Goal: Obtain resource: Download file/media

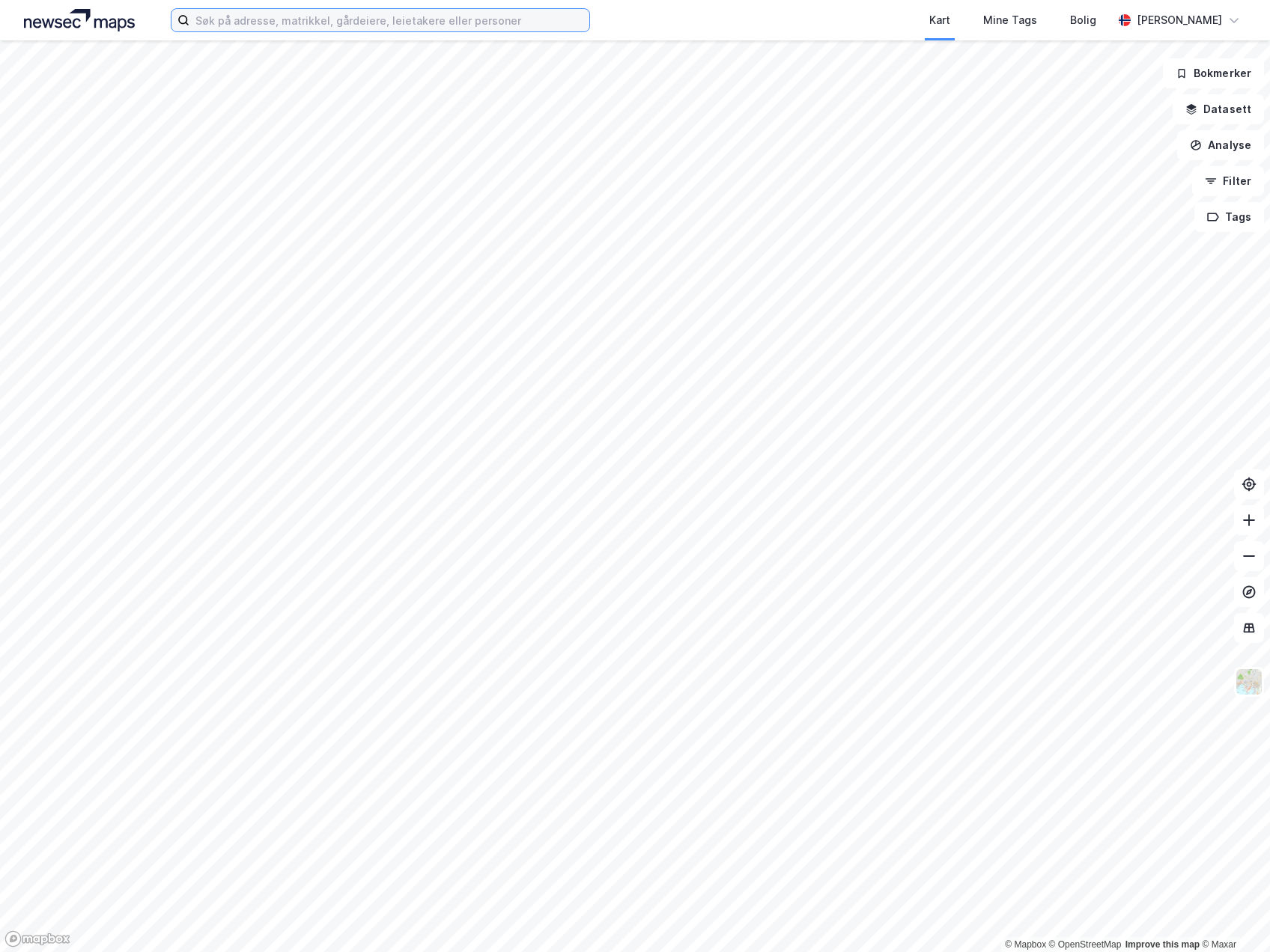
click at [283, 28] on input at bounding box center [389, 20] width 400 height 22
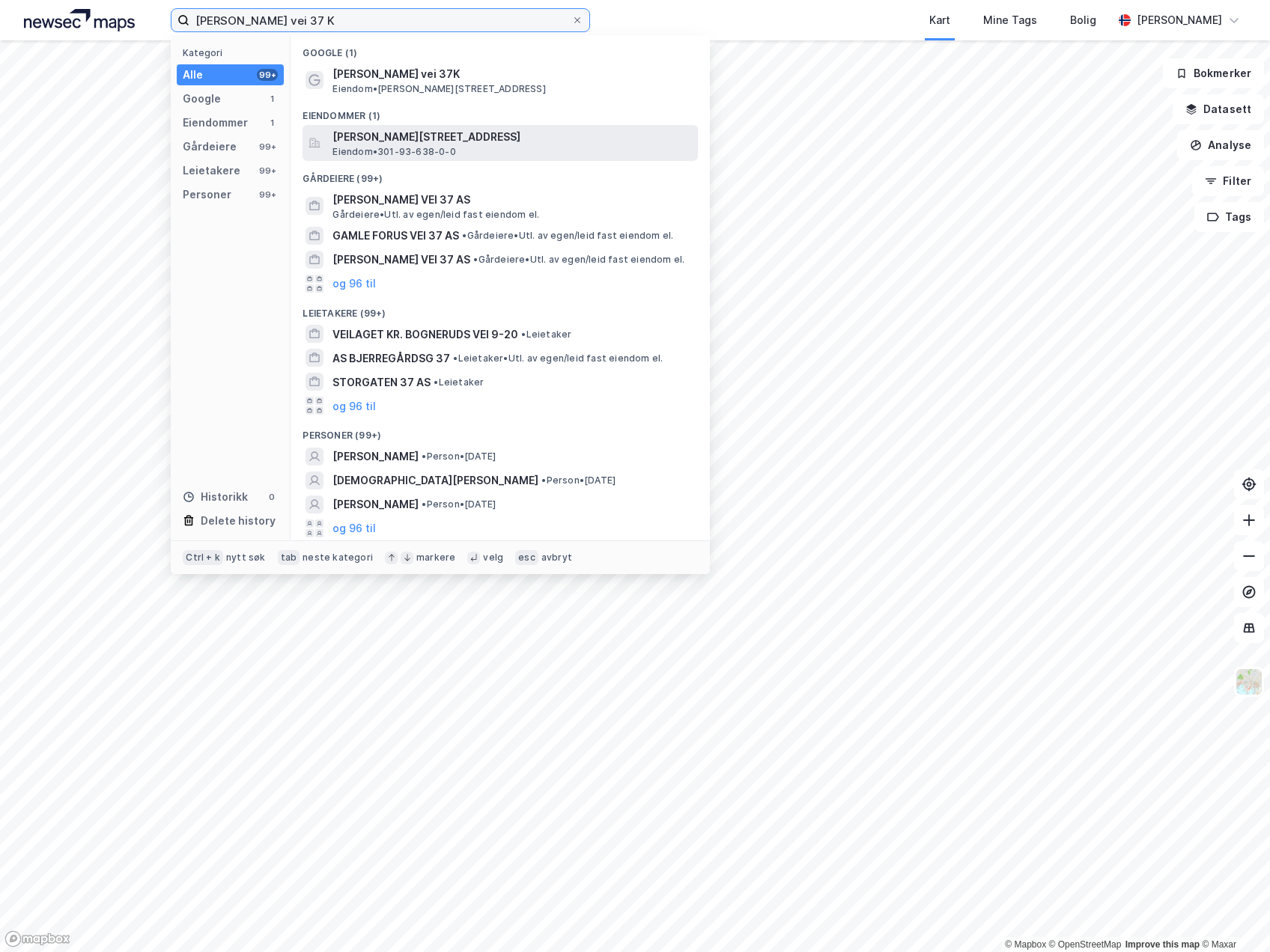
type input "[PERSON_NAME] vei 37 K"
click at [412, 140] on span "[PERSON_NAME][STREET_ADDRESS]" at bounding box center [513, 137] width 360 height 18
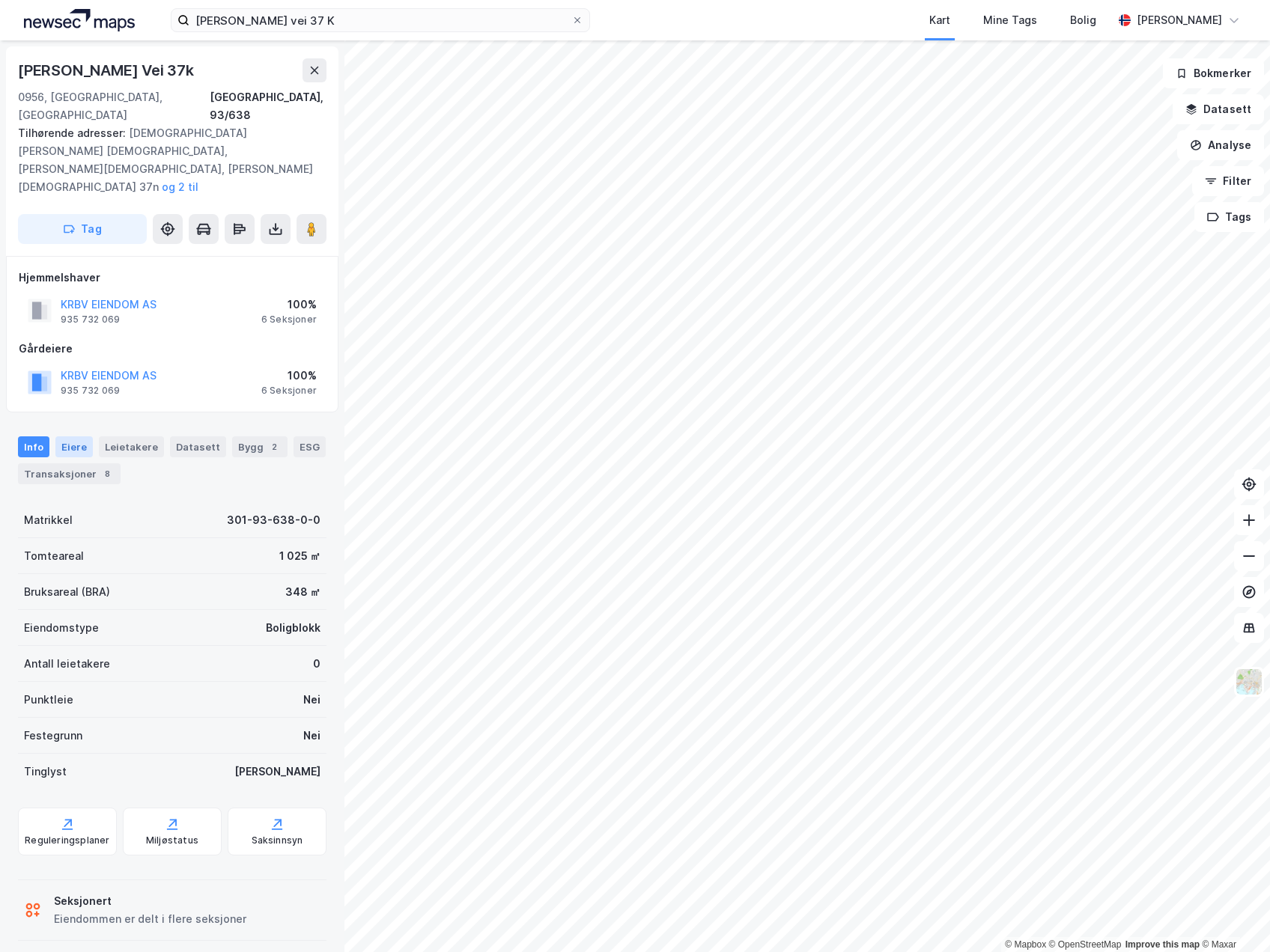
click at [76, 437] on div "Eiere" at bounding box center [74, 446] width 38 height 21
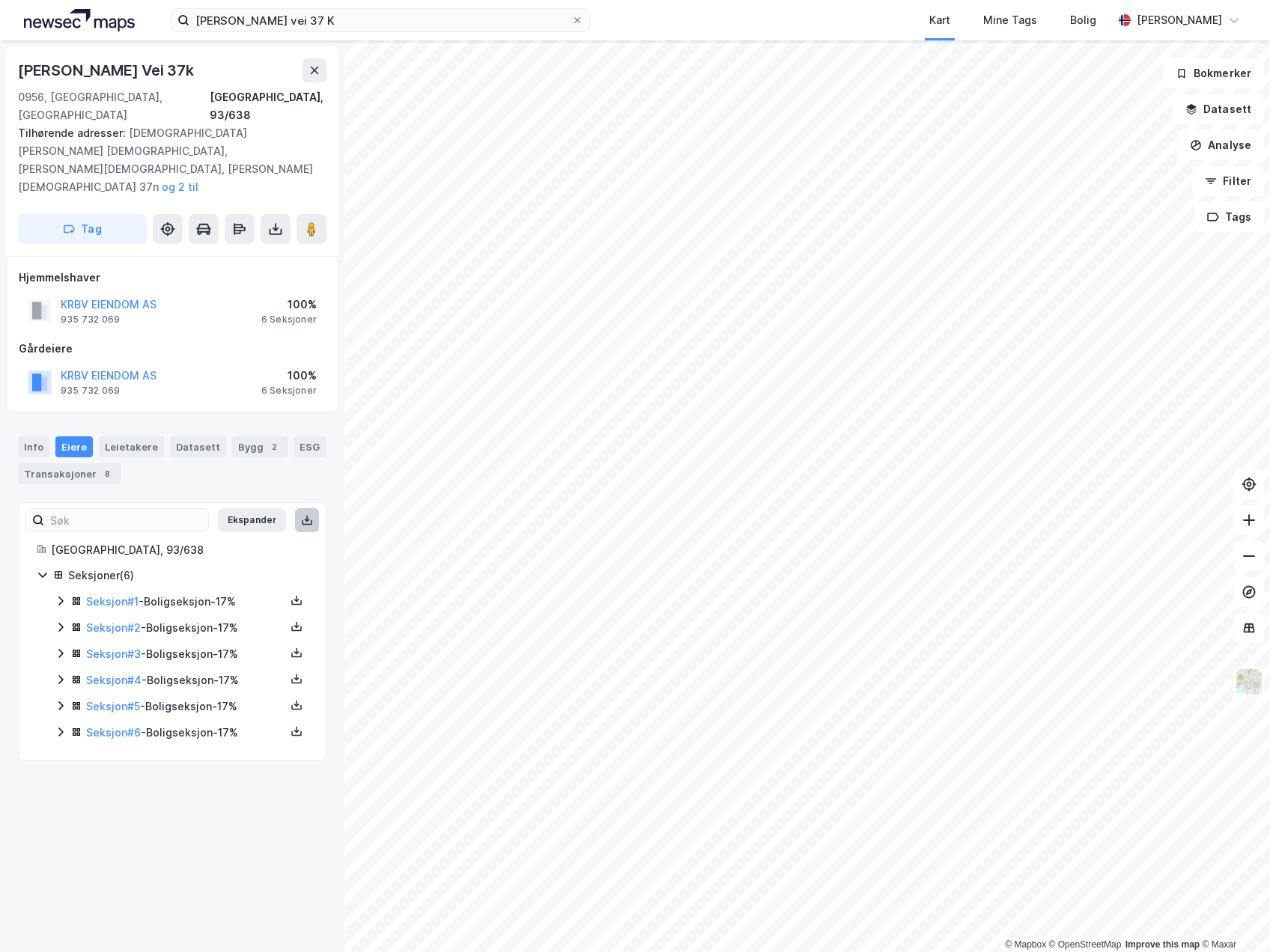
click at [302, 521] on icon at bounding box center [307, 523] width 11 height 5
click at [229, 364] on div "KRBV EIENDOM AS 935 732 069 100% 6 Seksjoner" at bounding box center [172, 382] width 307 height 36
click at [268, 222] on icon at bounding box center [276, 229] width 15 height 15
click at [251, 247] on div "Last ned grunnbok" at bounding box center [210, 259] width 159 height 24
click at [255, 277] on div "Last ned matrikkelrapport" at bounding box center [220, 283] width 124 height 12
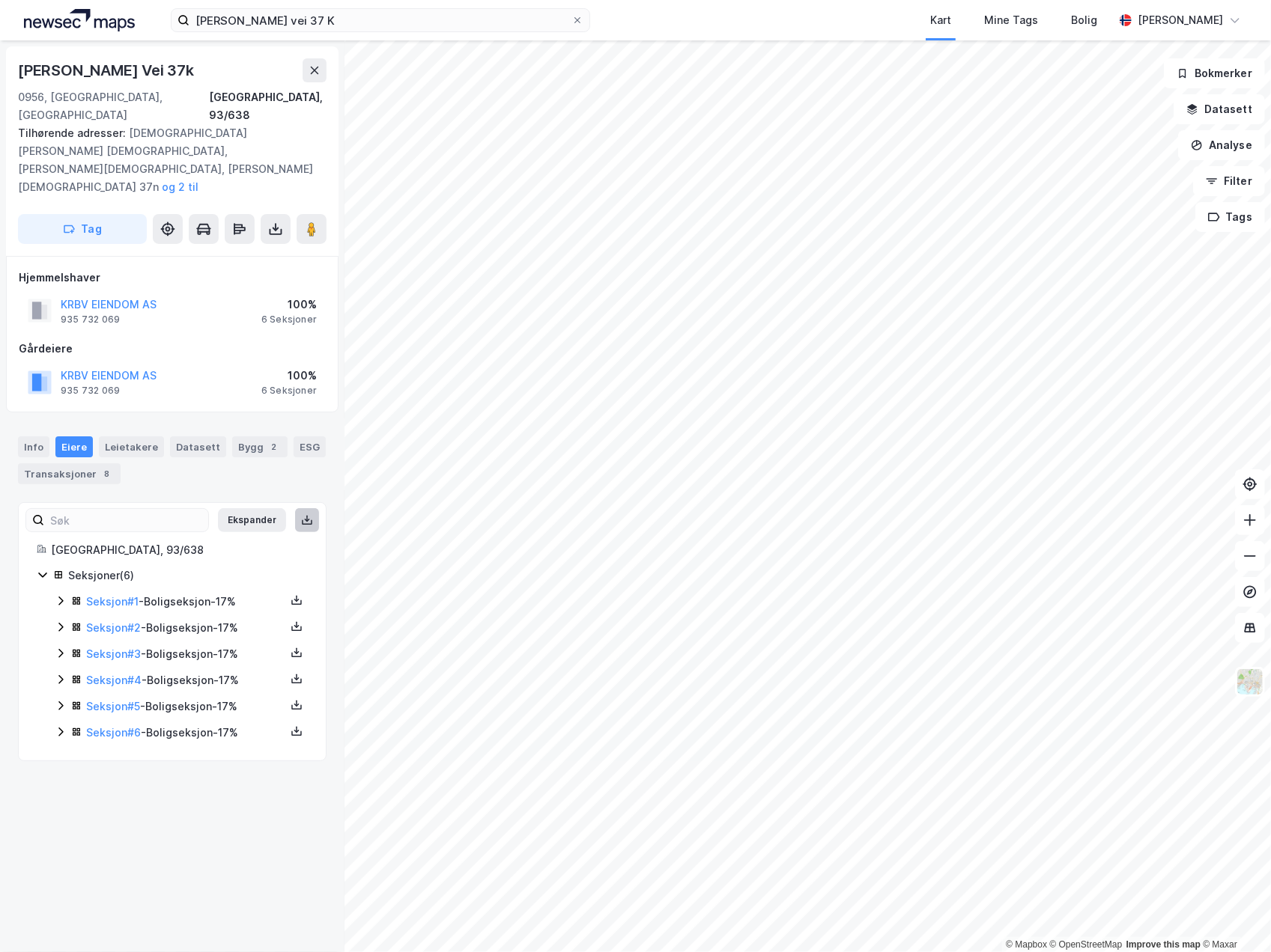
drag, startPoint x: 208, startPoint y: 66, endPoint x: 21, endPoint y: 71, distance: 187.1
click at [21, 71] on div "[PERSON_NAME] Vei 37k" at bounding box center [107, 70] width 179 height 24
copy div "[PERSON_NAME] Vei 37k"
